Goal: Use online tool/utility: Use online tool/utility

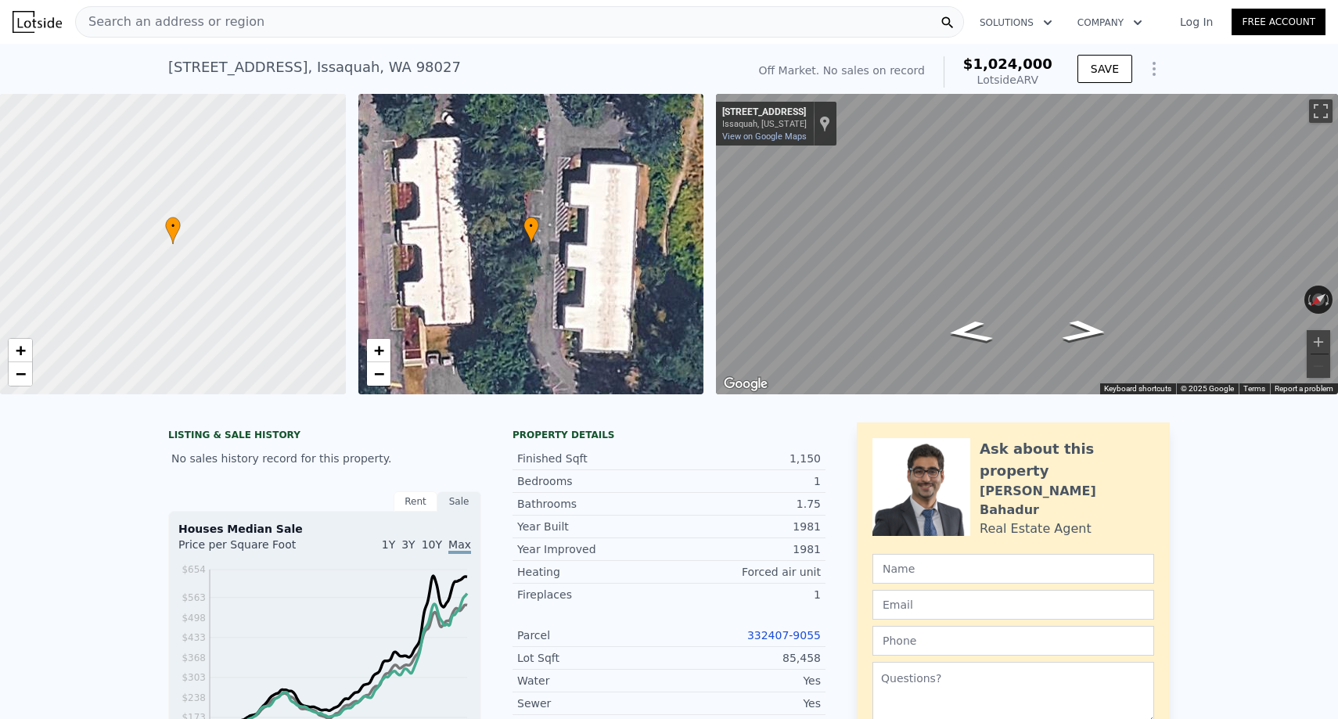
click at [329, 27] on div "Search an address or region" at bounding box center [519, 21] width 889 height 31
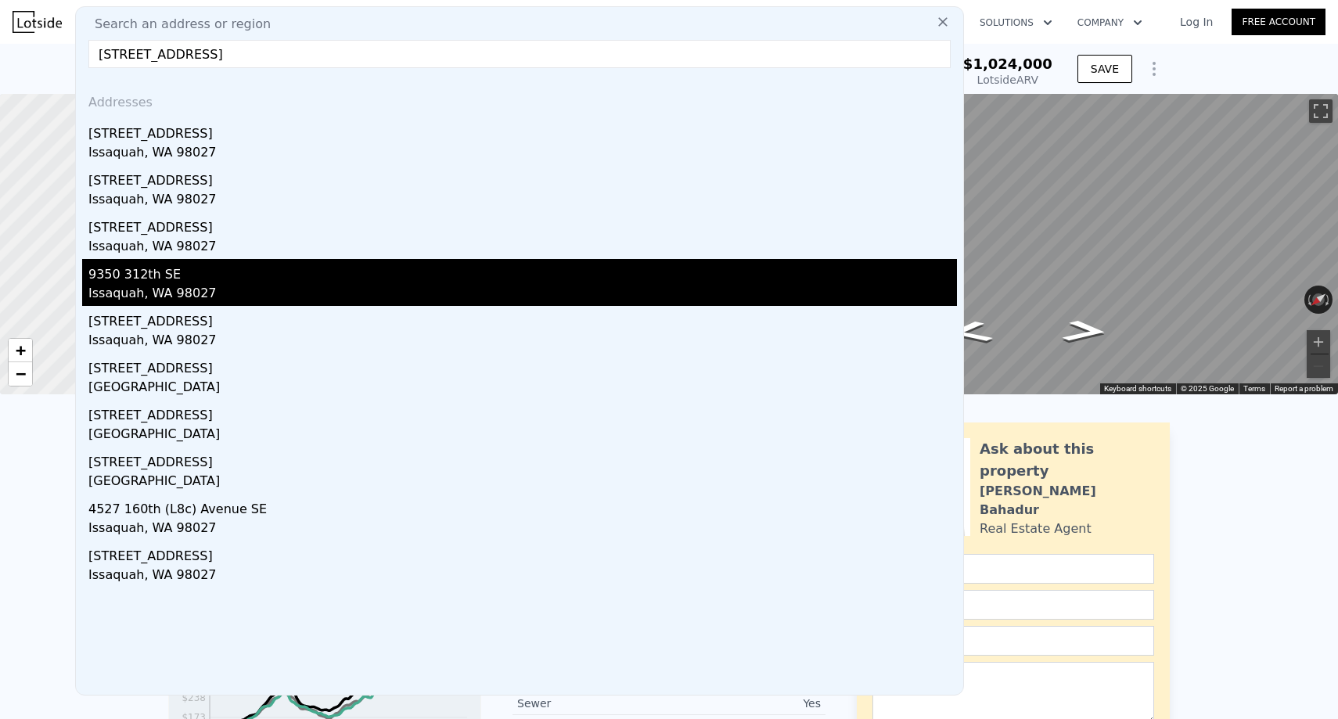
type input "[STREET_ADDRESS]"
click at [232, 284] on div "Issaquah, WA 98027" at bounding box center [522, 295] width 869 height 22
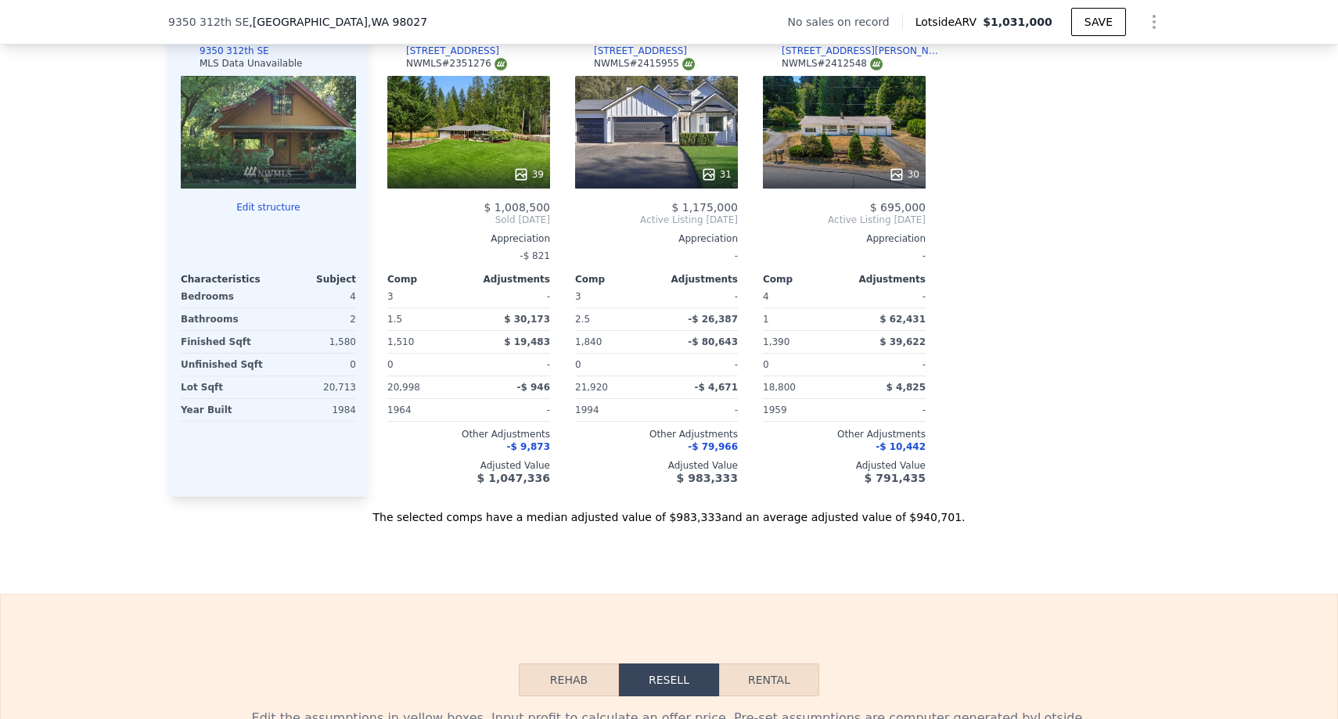
scroll to position [1309, 0]
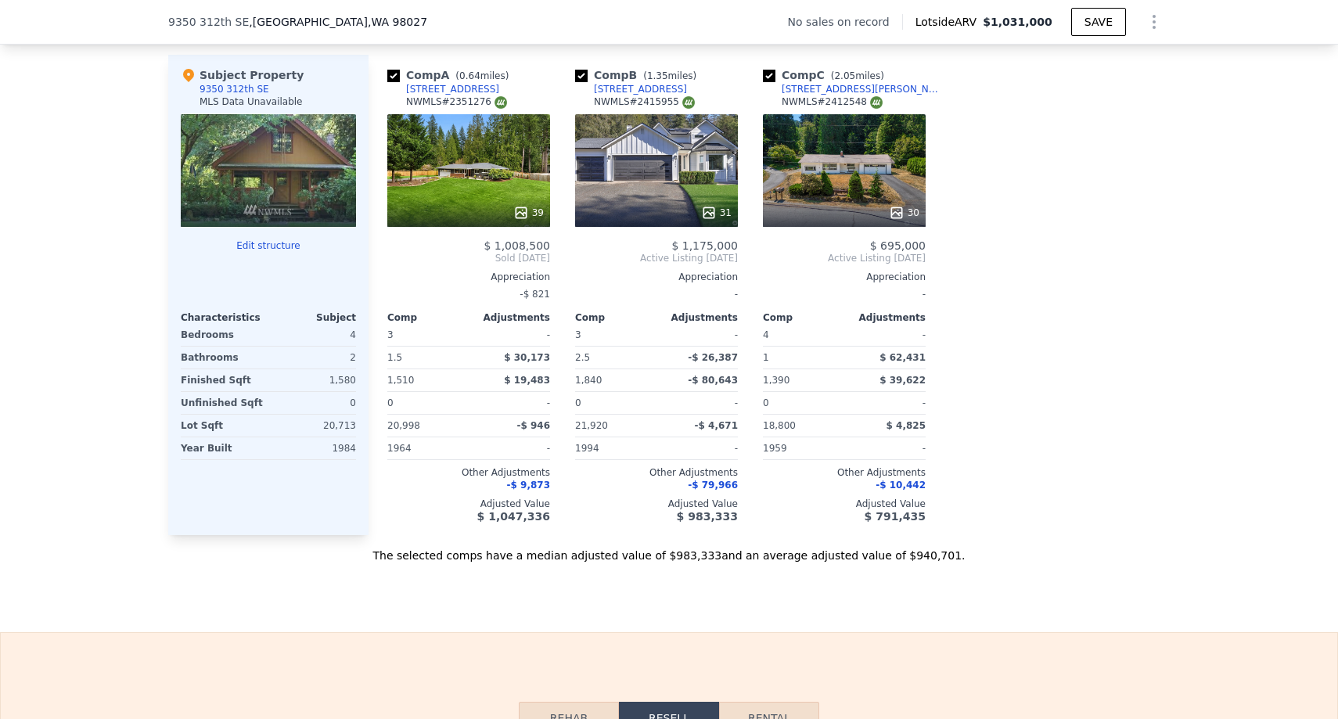
click at [268, 249] on button "Edit structure" at bounding box center [268, 245] width 175 height 13
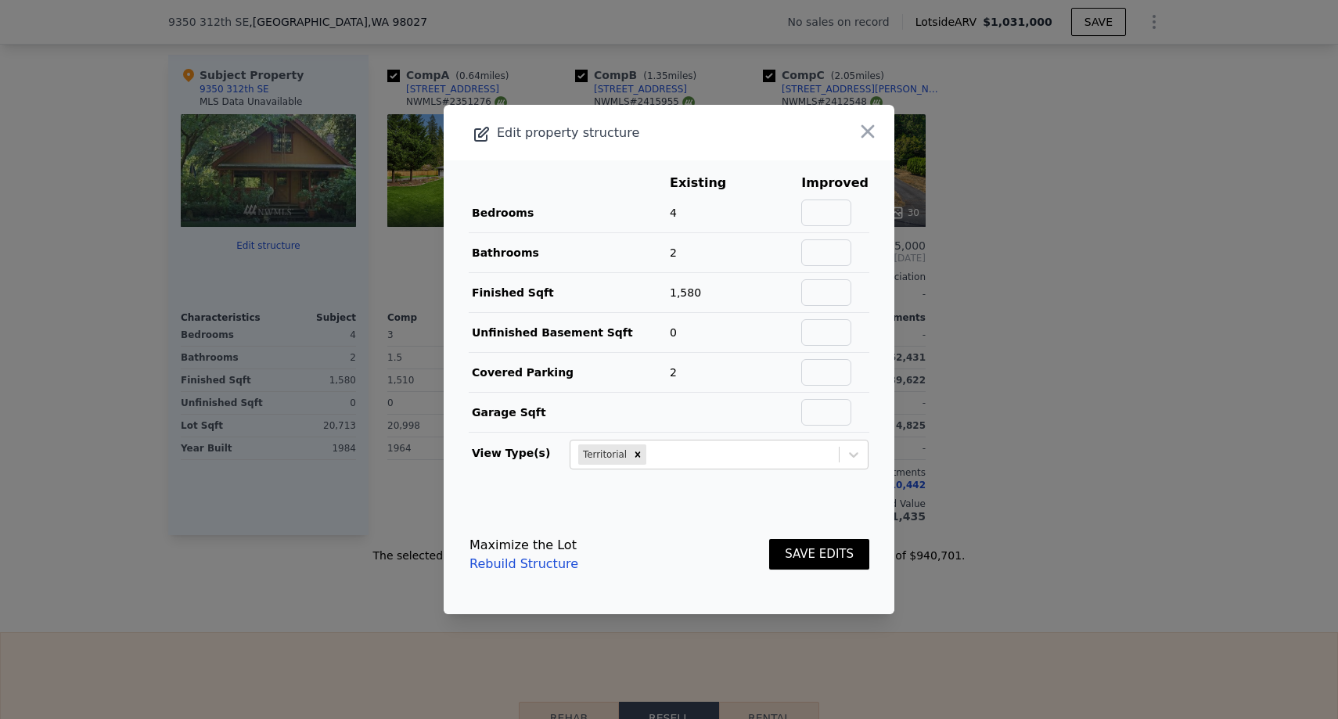
click at [542, 569] on link "Rebuild Structure" at bounding box center [524, 564] width 109 height 19
click at [535, 566] on link "Rebuild Structure" at bounding box center [524, 564] width 109 height 19
click at [868, 131] on icon "button" at bounding box center [868, 132] width 22 height 22
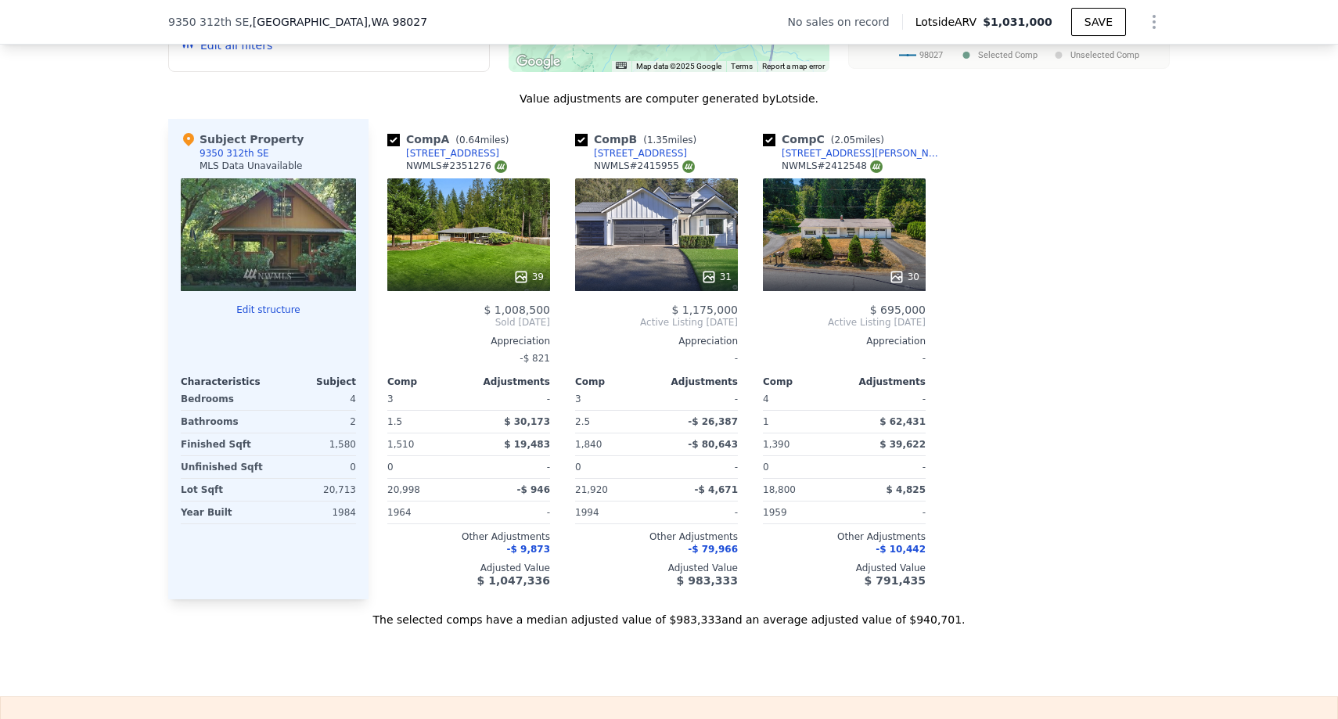
scroll to position [1240, 0]
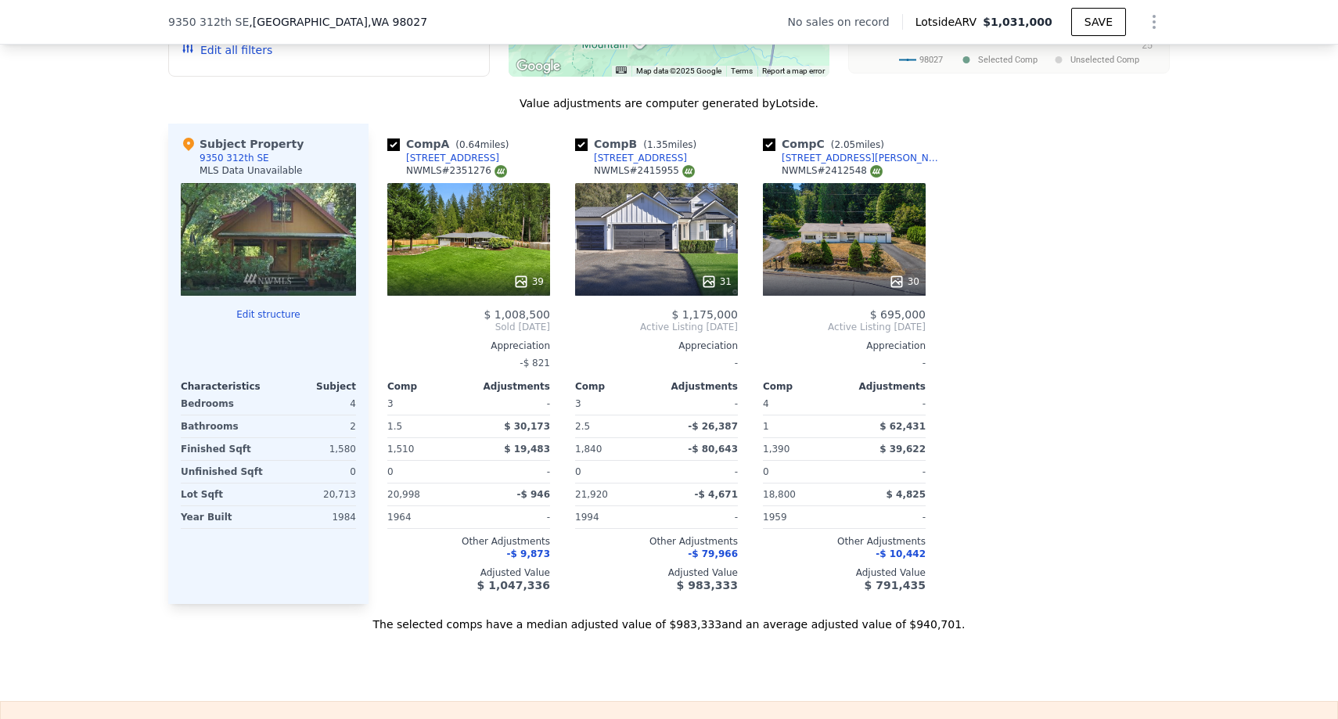
click at [612, 262] on div "31" at bounding box center [656, 239] width 163 height 113
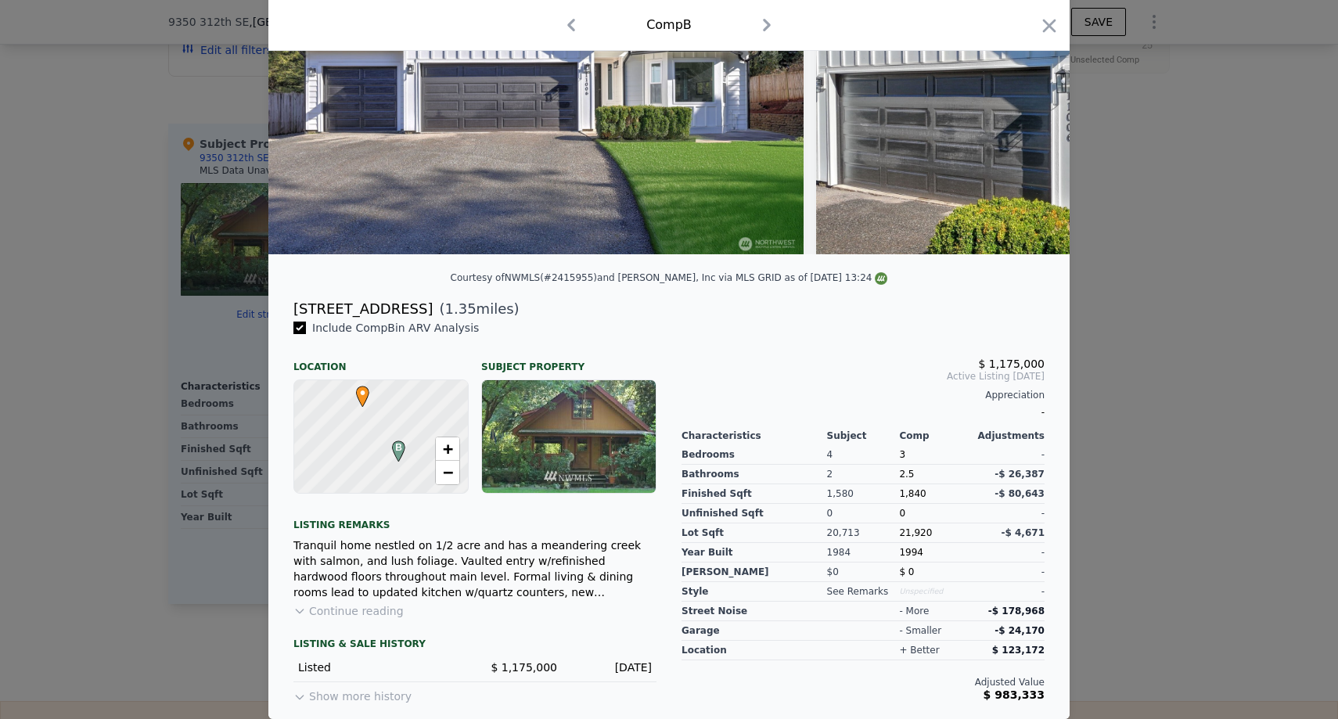
scroll to position [147, 0]
click at [1042, 32] on icon "button" at bounding box center [1050, 26] width 22 height 22
